Goal: Task Accomplishment & Management: Manage account settings

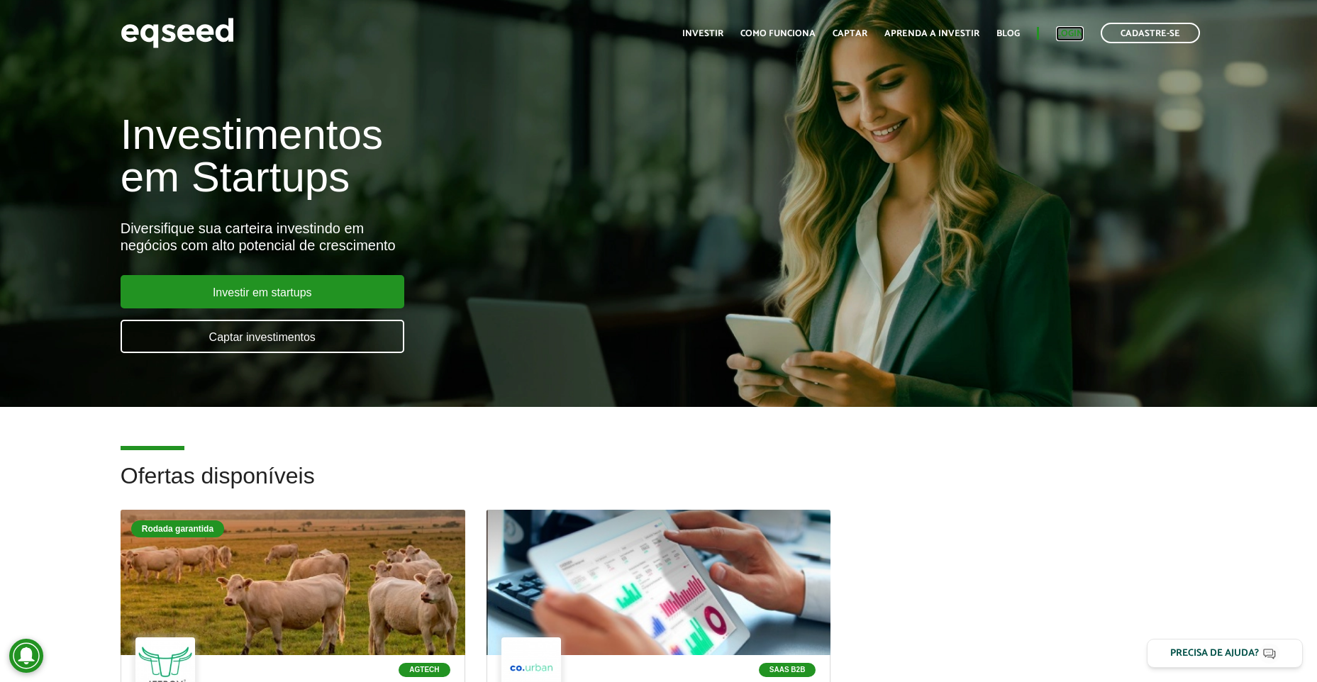
click at [1068, 36] on link "Login" at bounding box center [1070, 33] width 28 height 9
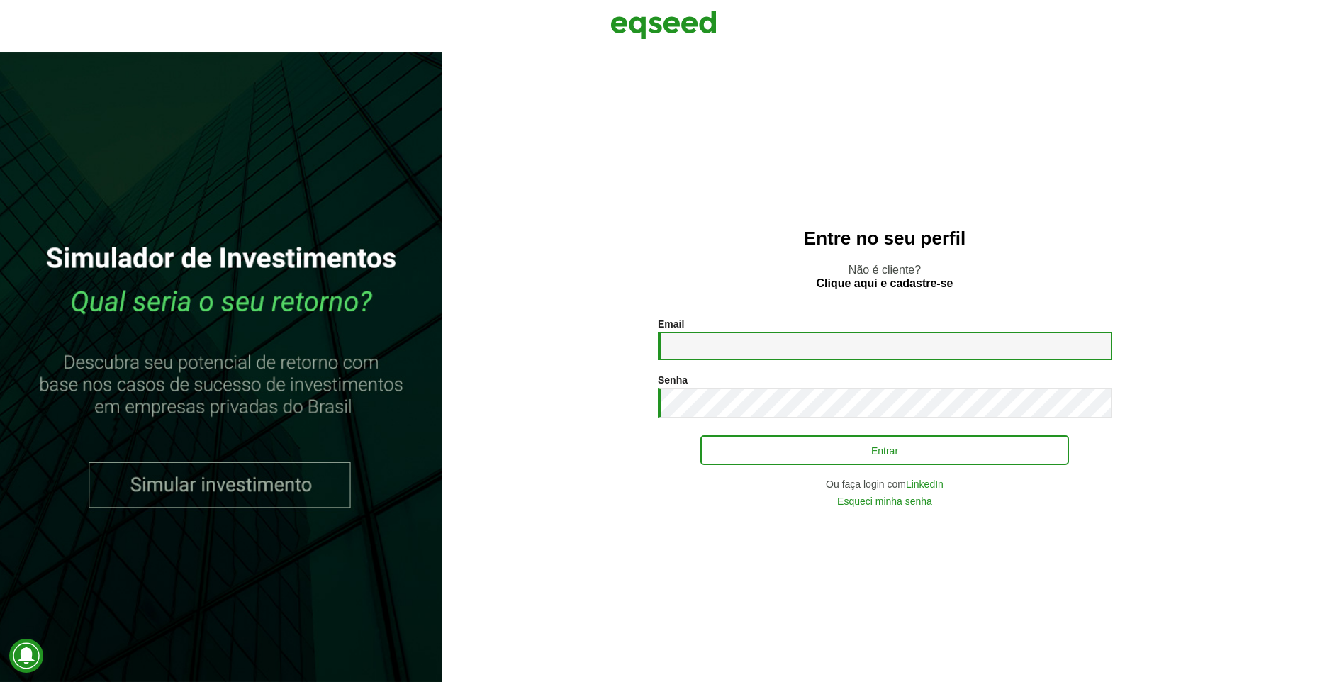
type input "**********"
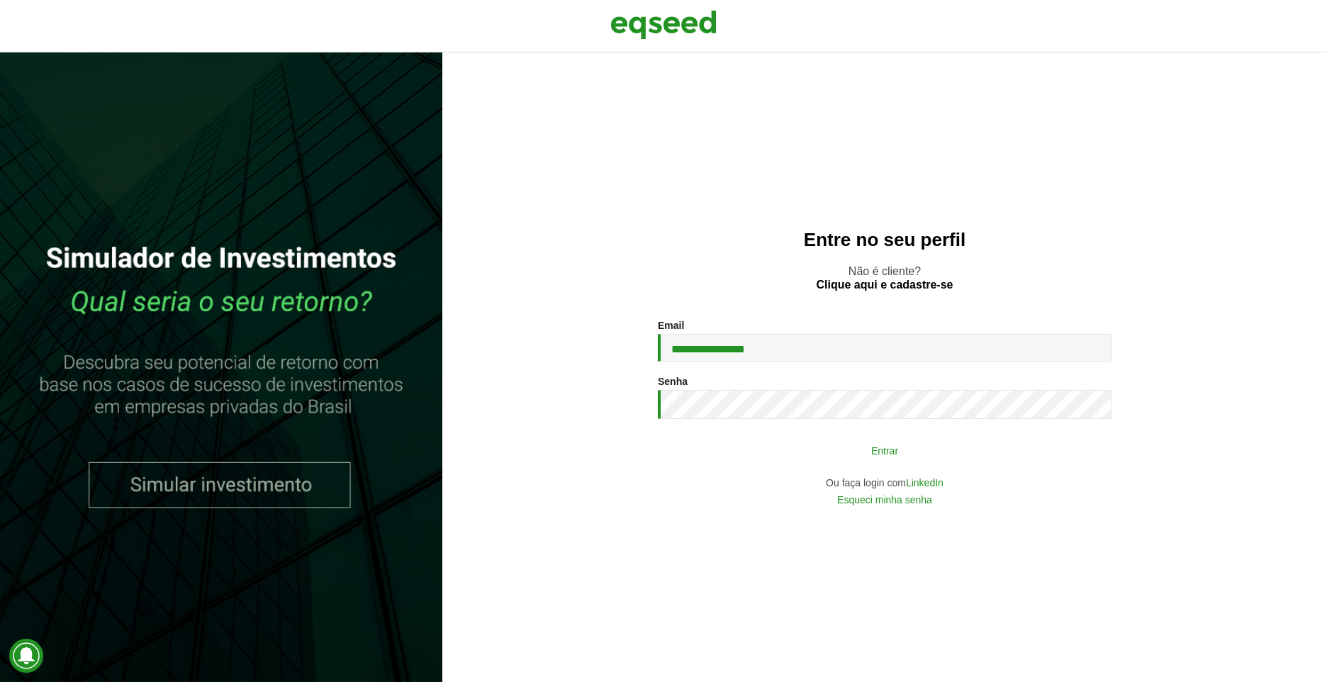
click at [786, 447] on button "Entrar" at bounding box center [885, 450] width 369 height 27
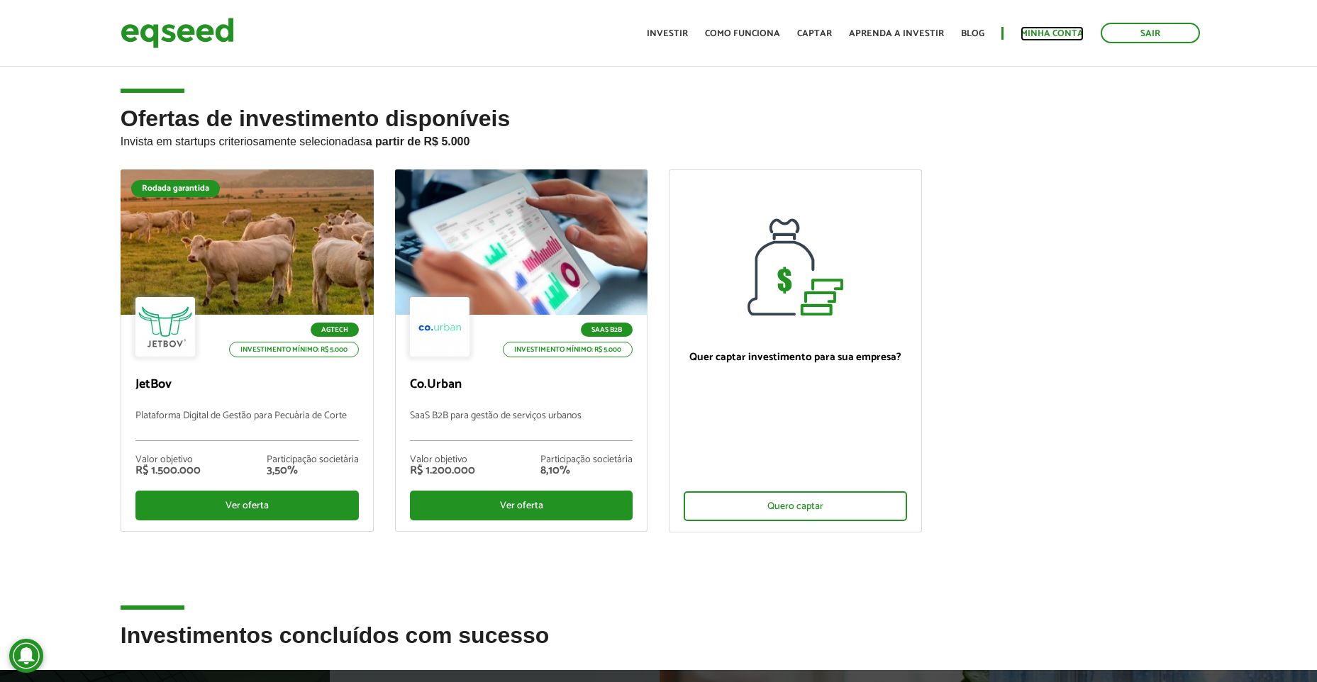
click at [1039, 31] on link "Minha conta" at bounding box center [1051, 33] width 63 height 9
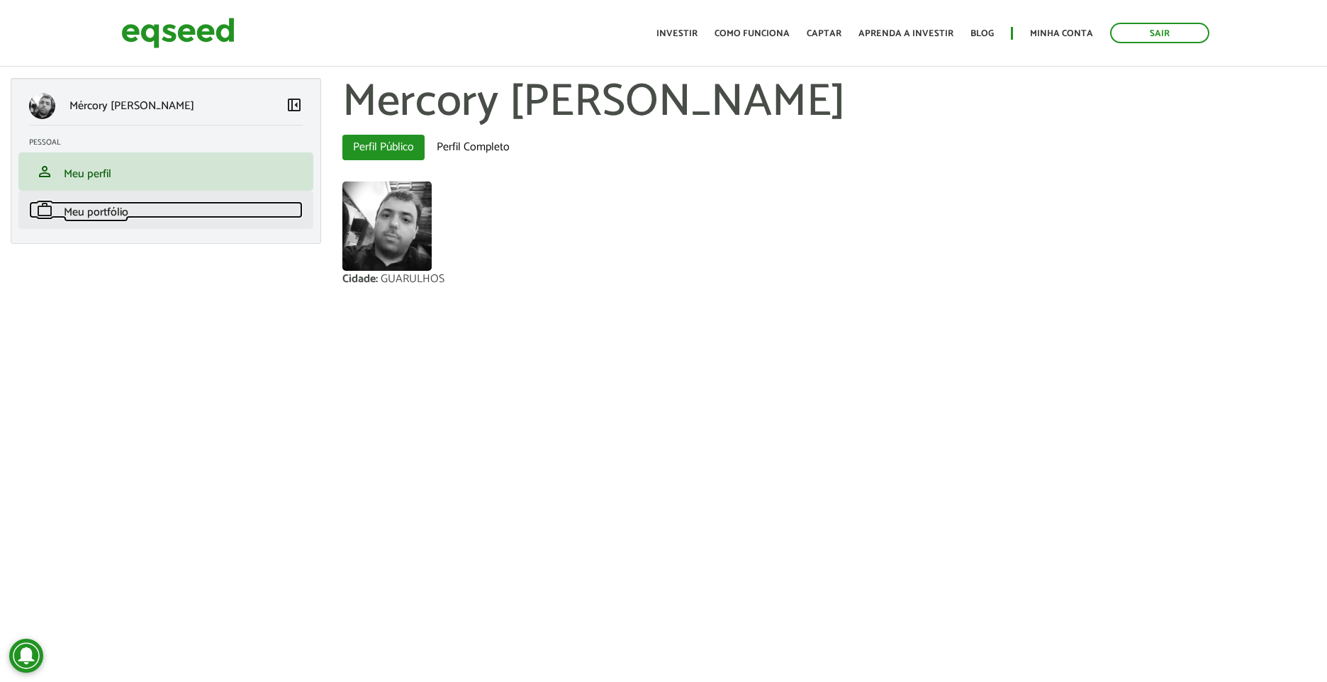
click at [94, 211] on span "Meu portfólio" at bounding box center [96, 212] width 65 height 19
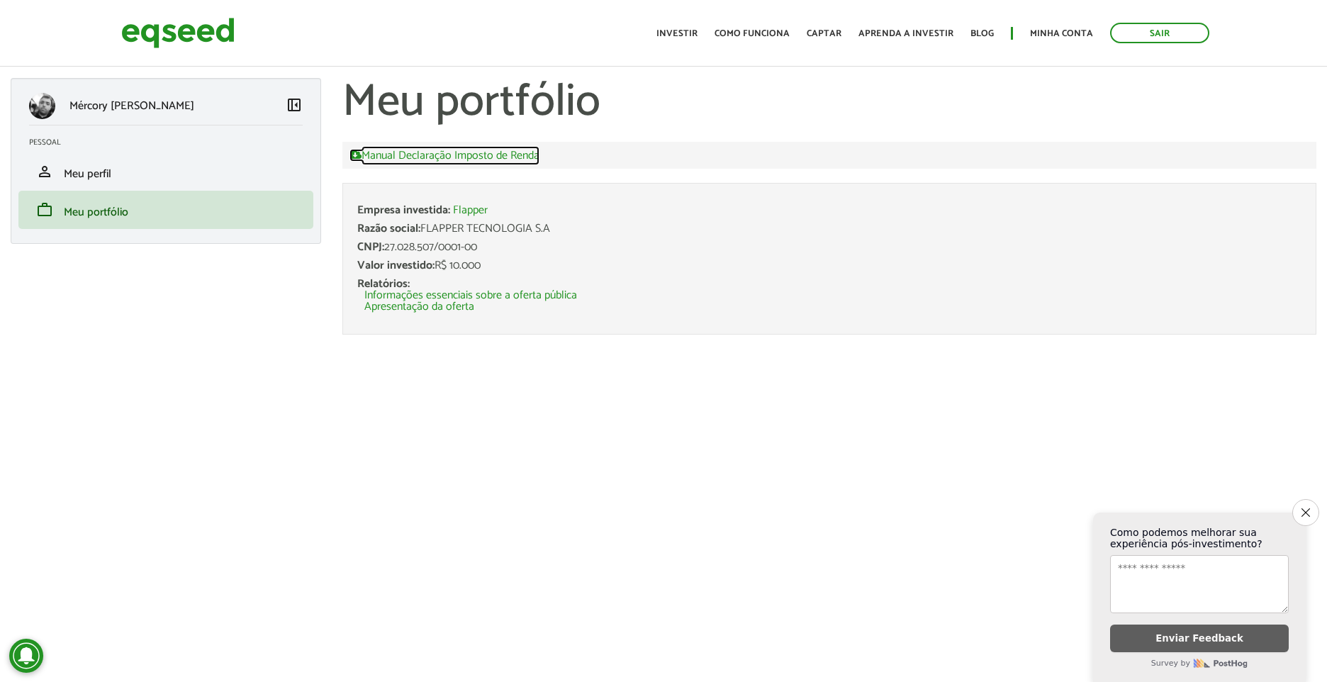
click at [474, 158] on link "Manual Declaração Imposto de Renda" at bounding box center [445, 155] width 190 height 13
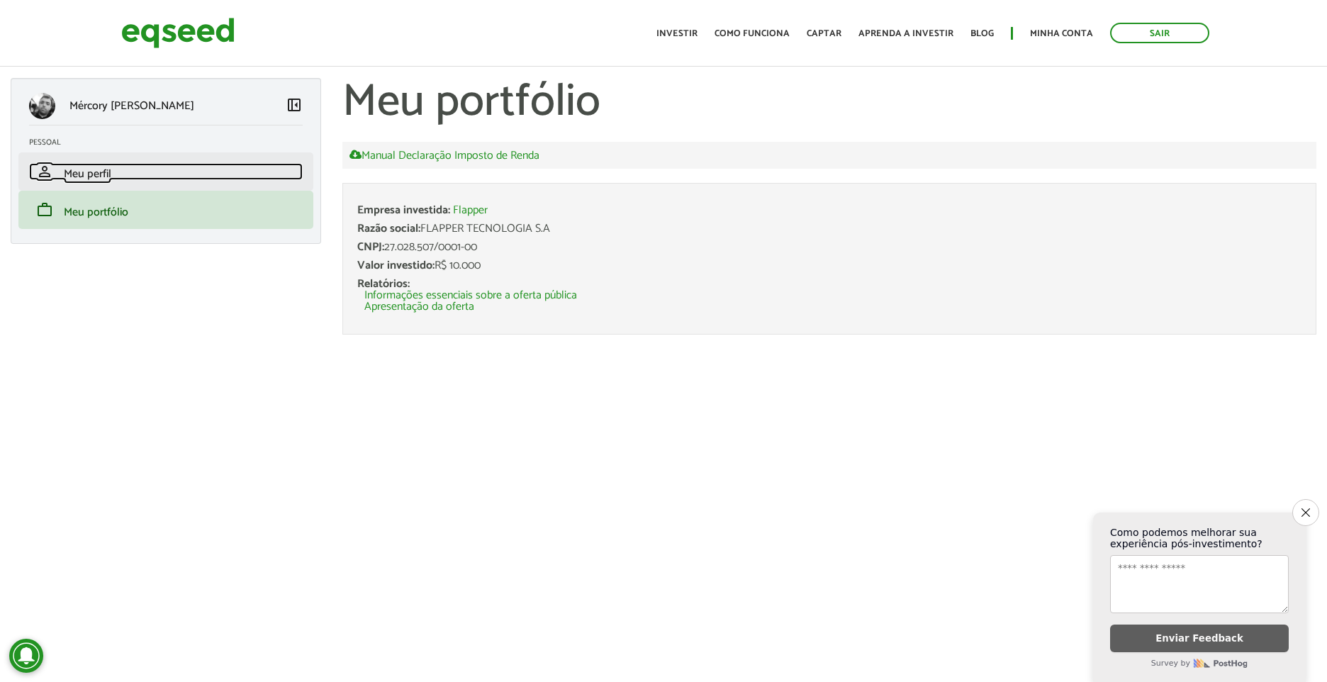
click at [83, 169] on span "Meu perfil" at bounding box center [88, 173] width 48 height 19
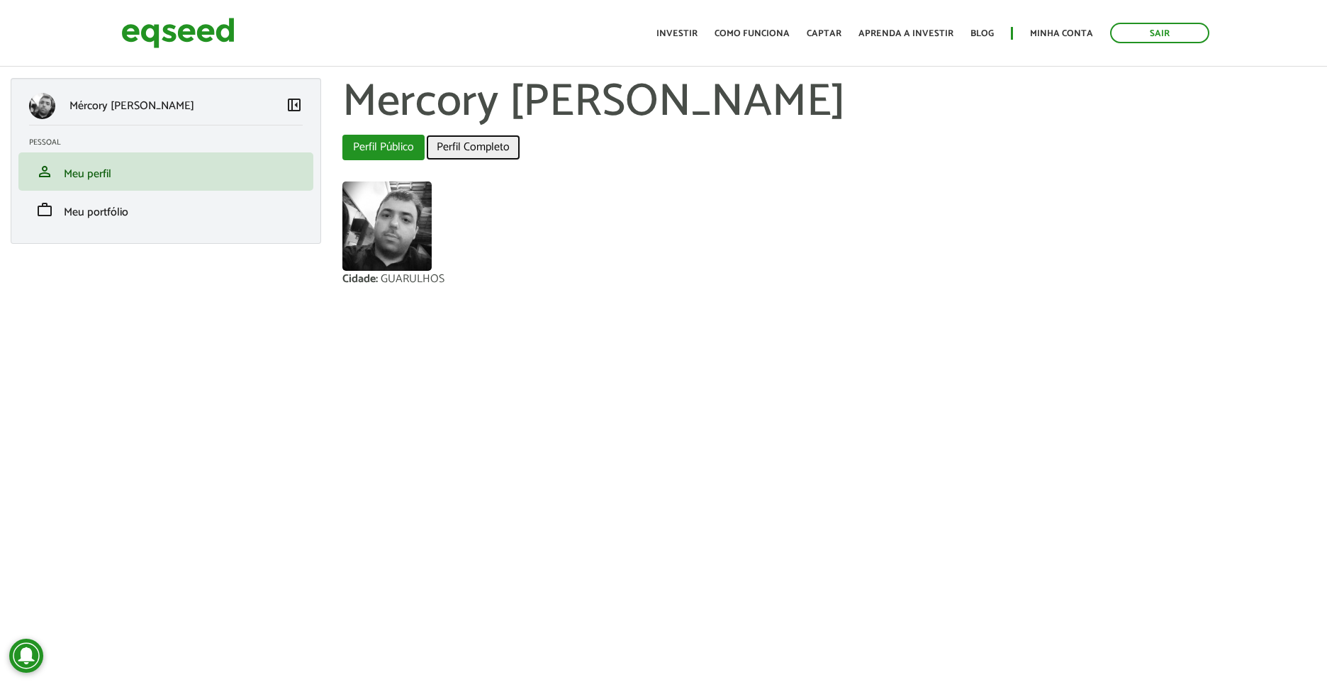
click at [491, 152] on link "Perfil Completo" at bounding box center [473, 148] width 94 height 26
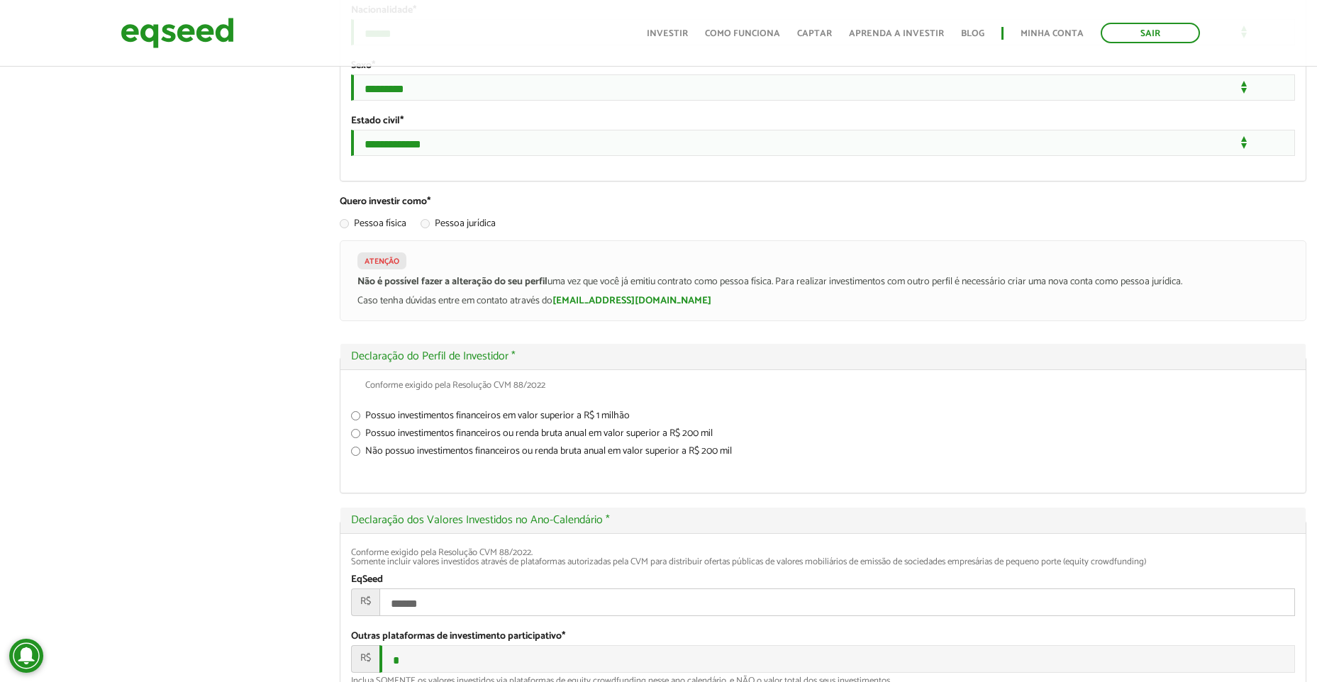
scroll to position [1418, 0]
click at [363, 233] on label "Pessoa física" at bounding box center [373, 225] width 67 height 14
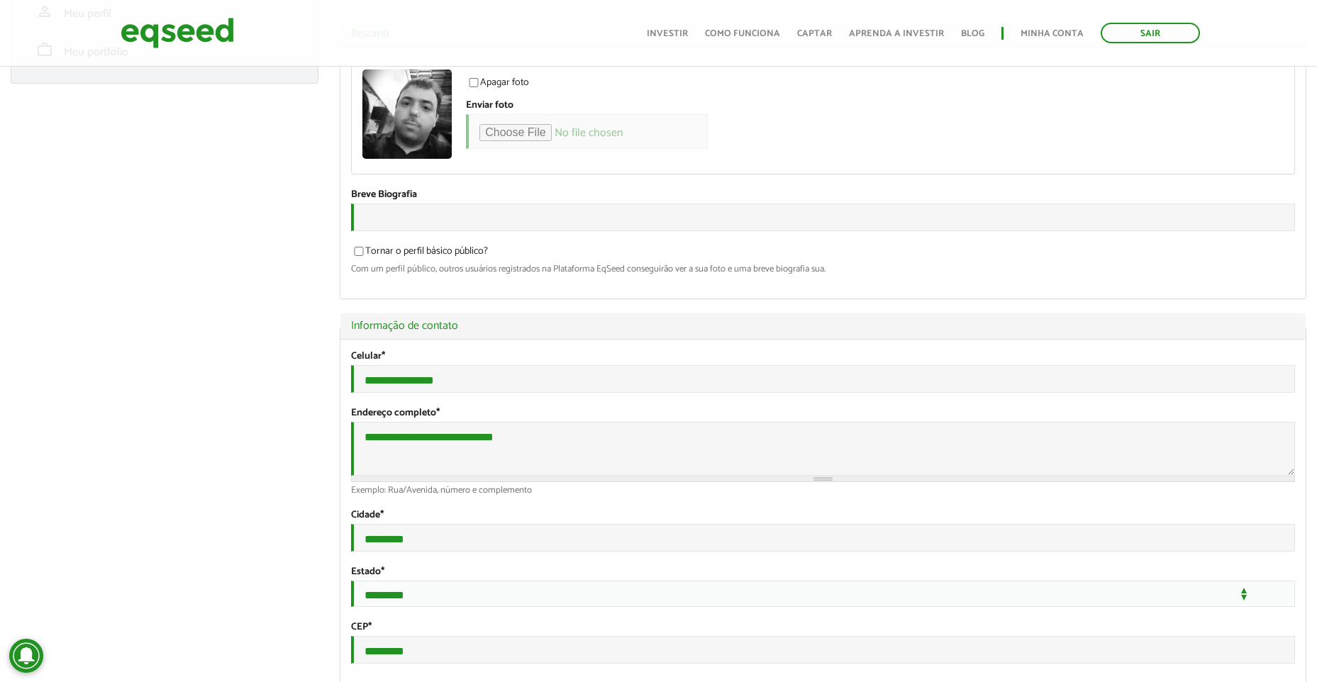
scroll to position [0, 0]
